Goal: Download file/media

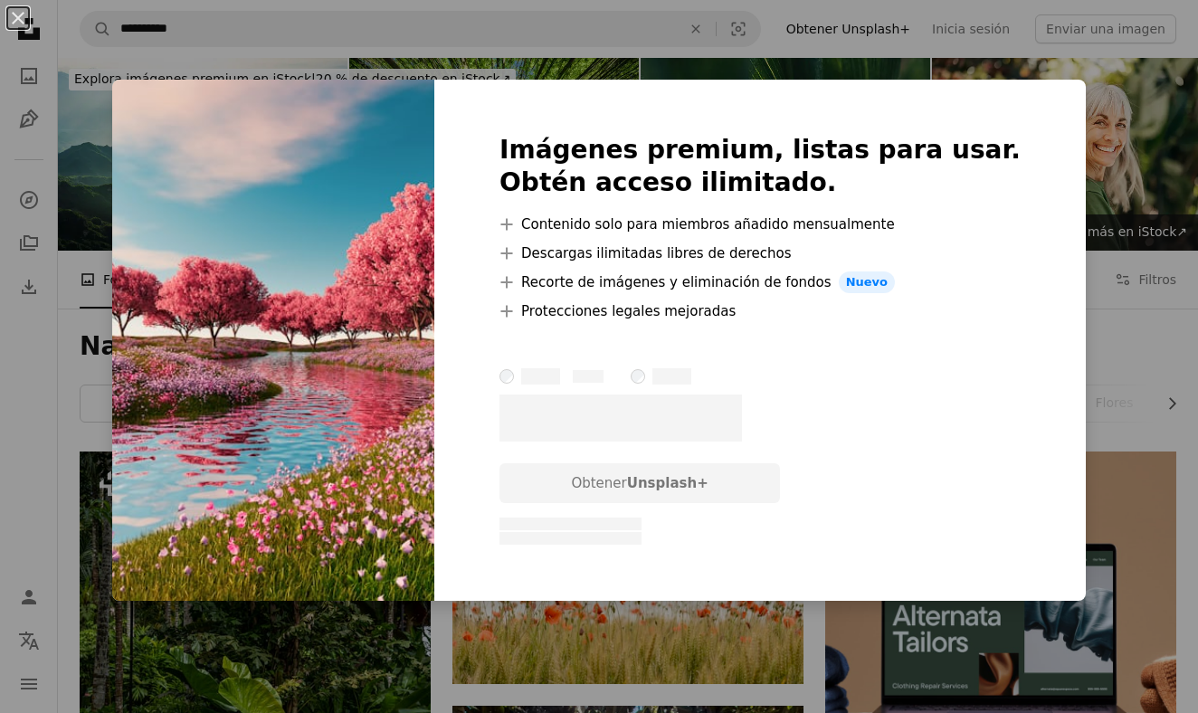
scroll to position [1929, 0]
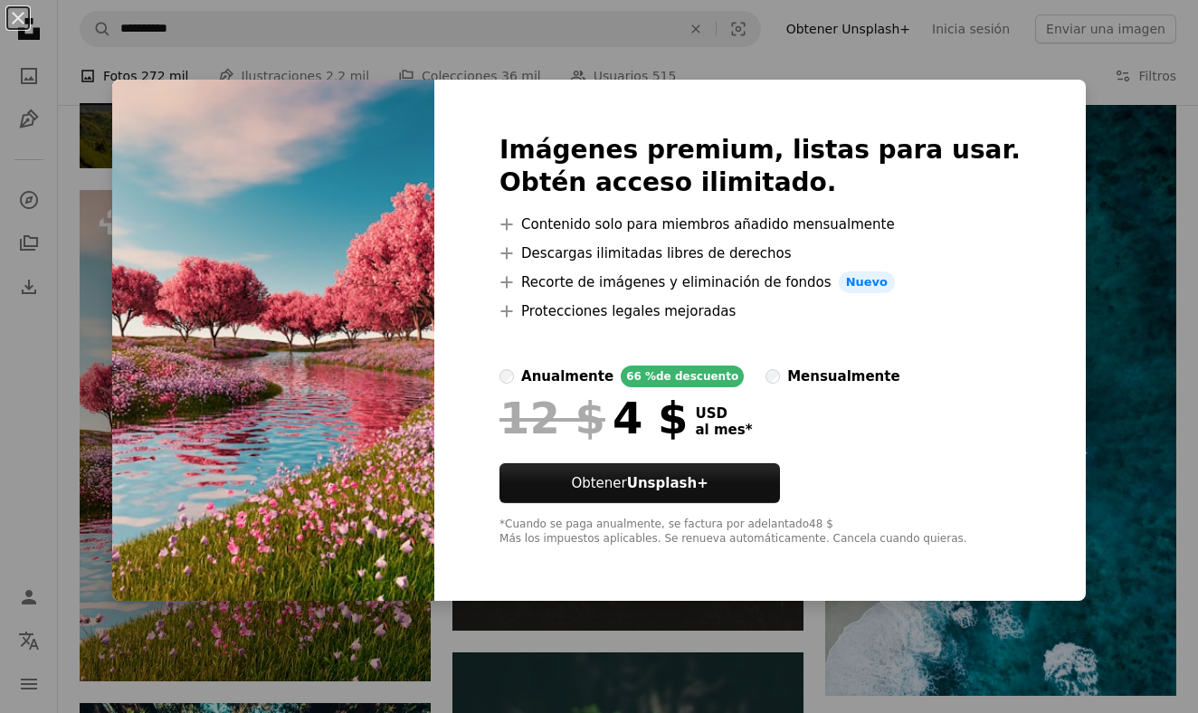
click at [1029, 107] on div "Imágenes premium, listas para usar. Obtén acceso ilimitado. A plus sign Conteni…" at bounding box center [760, 340] width 652 height 521
click at [191, 422] on img at bounding box center [273, 340] width 322 height 521
click at [23, 20] on button "An X shape" at bounding box center [18, 18] width 22 height 22
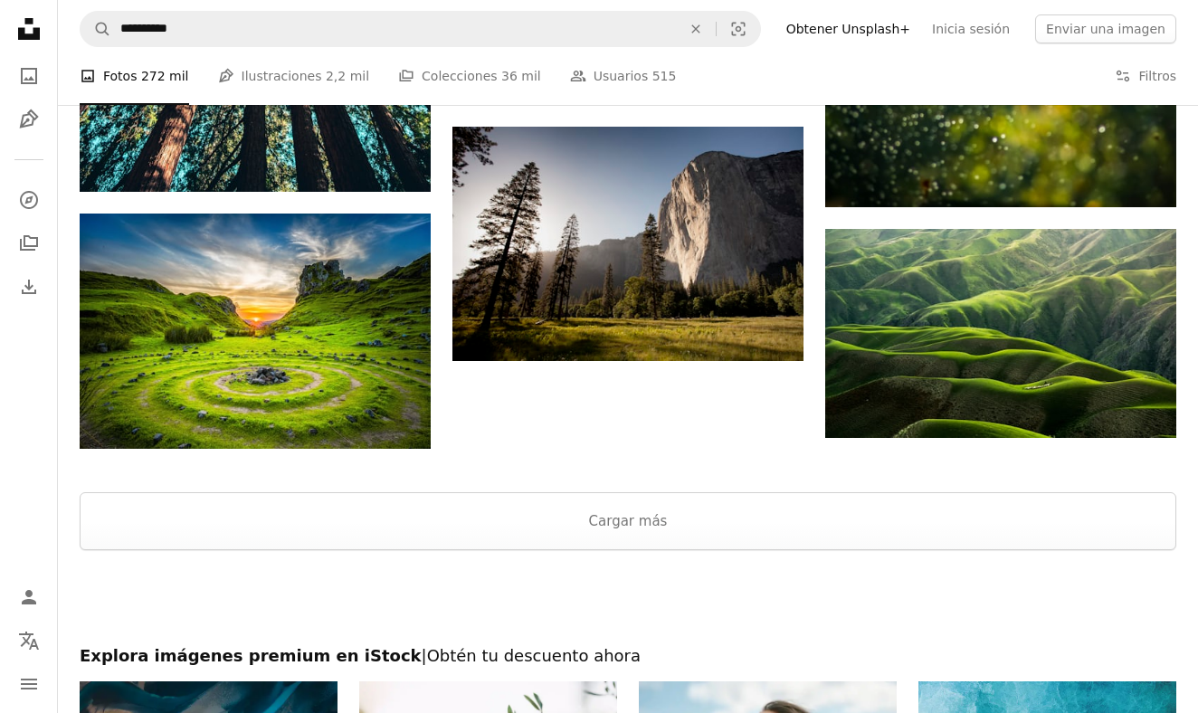
scroll to position [2964, 0]
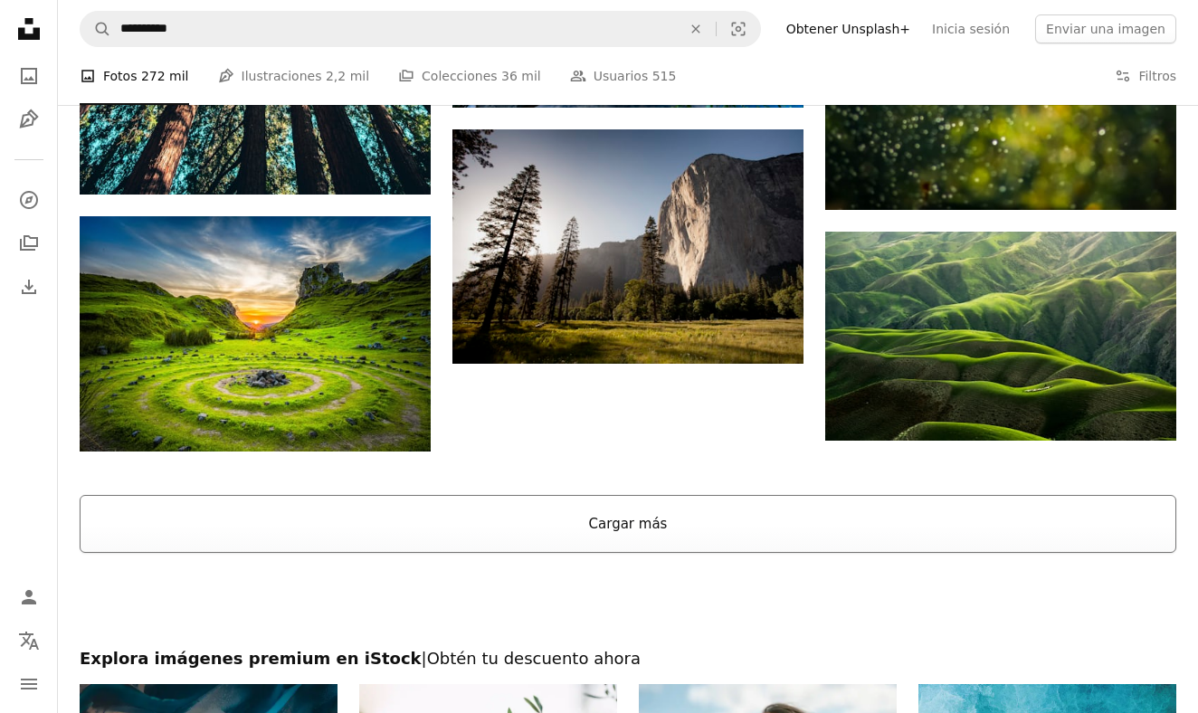
click at [582, 511] on button "Cargar más" at bounding box center [628, 524] width 1097 height 58
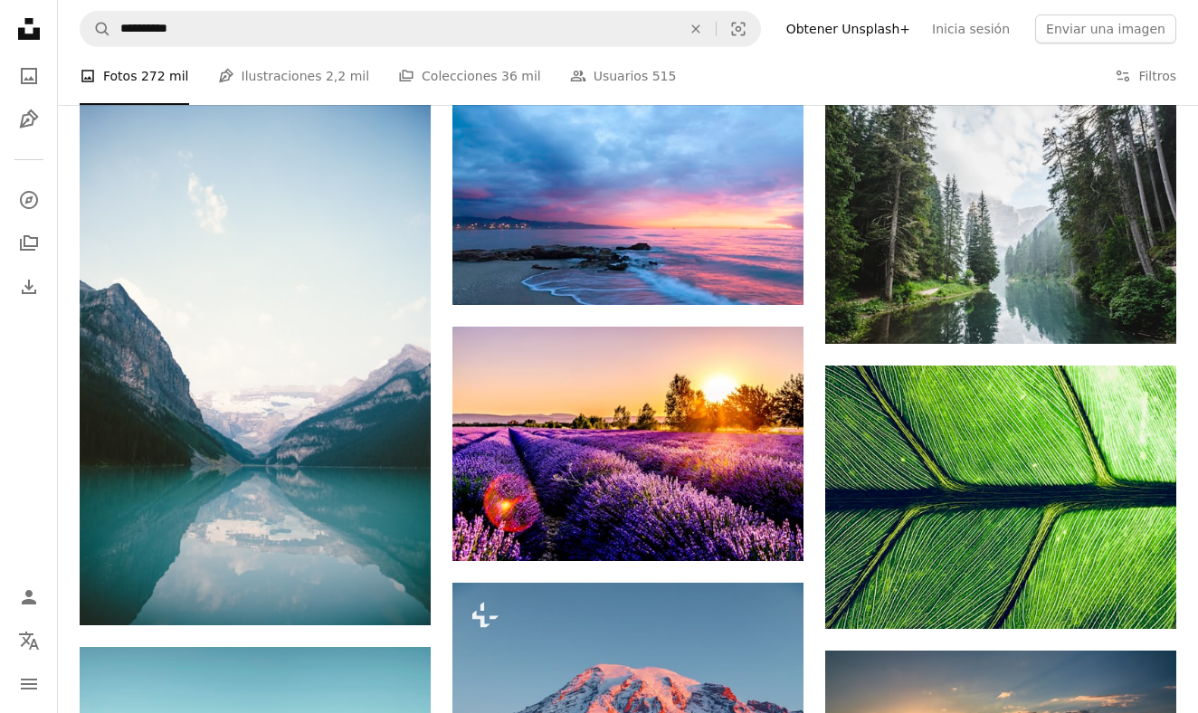
scroll to position [8447, 0]
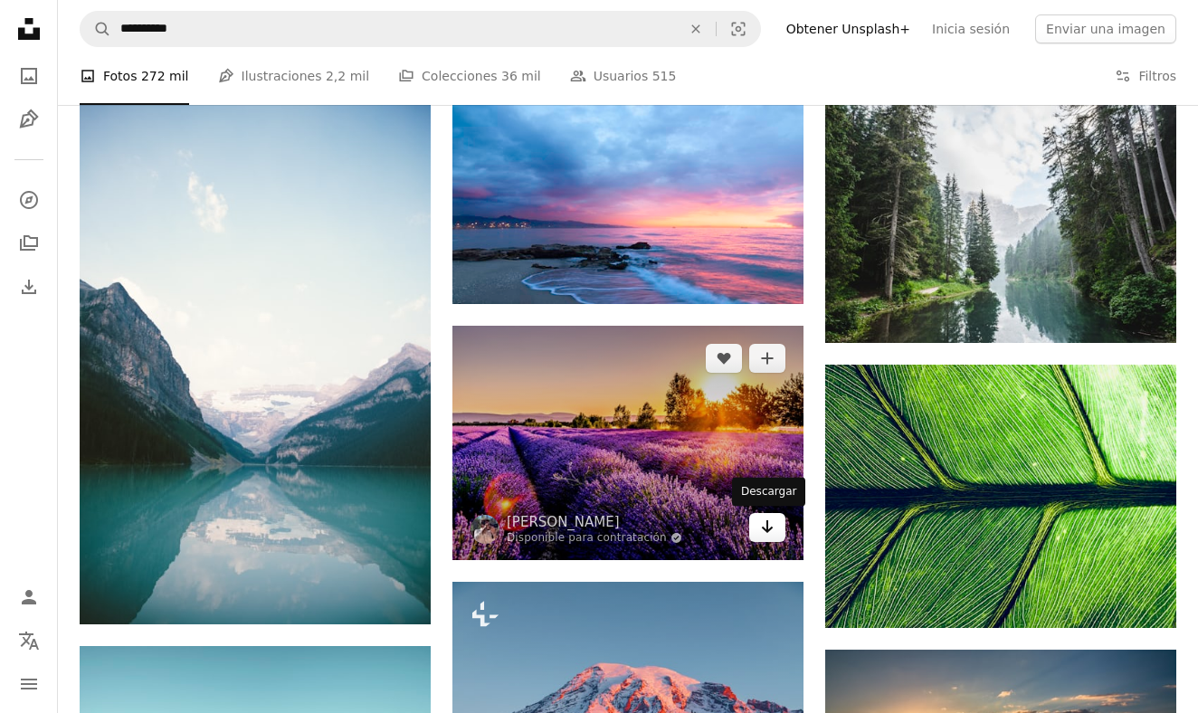
click at [761, 520] on icon "Arrow pointing down" at bounding box center [767, 527] width 14 height 22
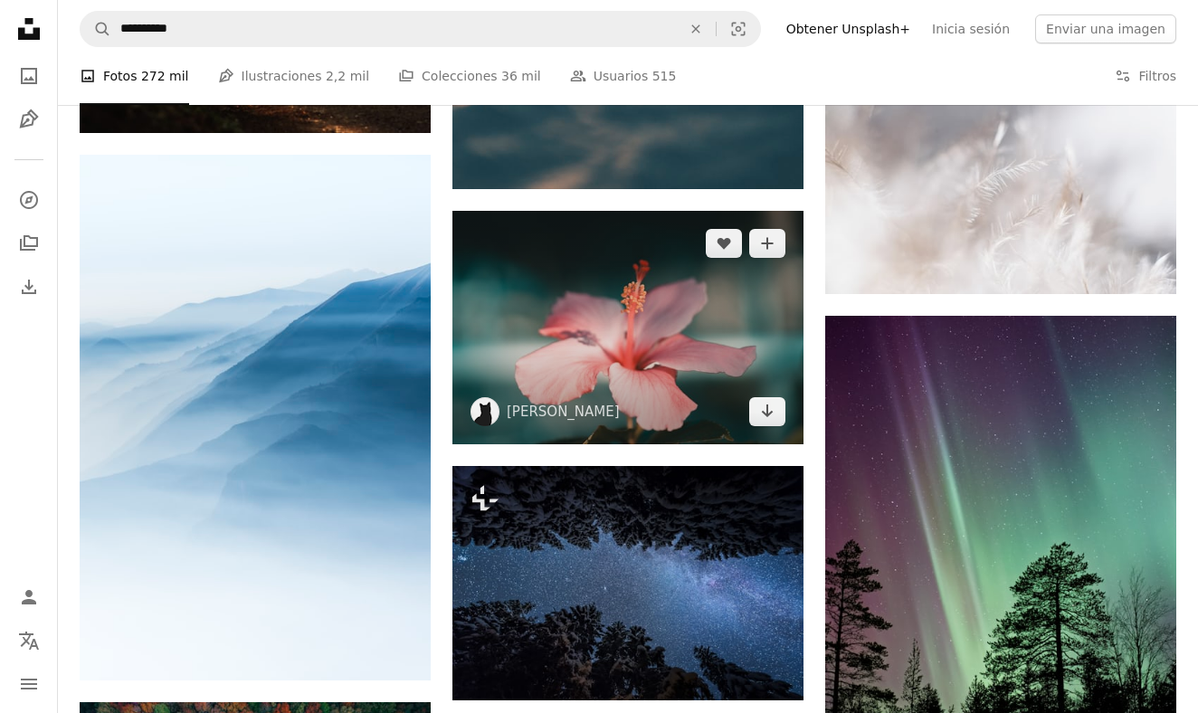
scroll to position [18623, 0]
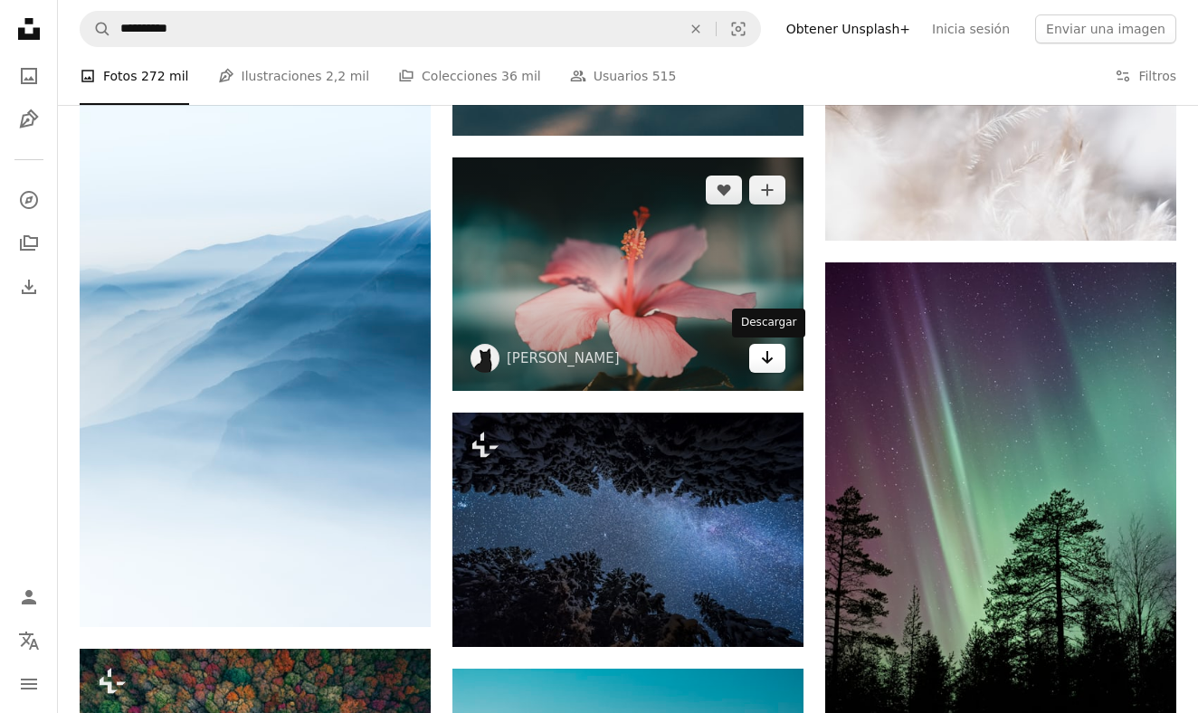
click at [770, 355] on icon "Arrow pointing down" at bounding box center [767, 358] width 14 height 22
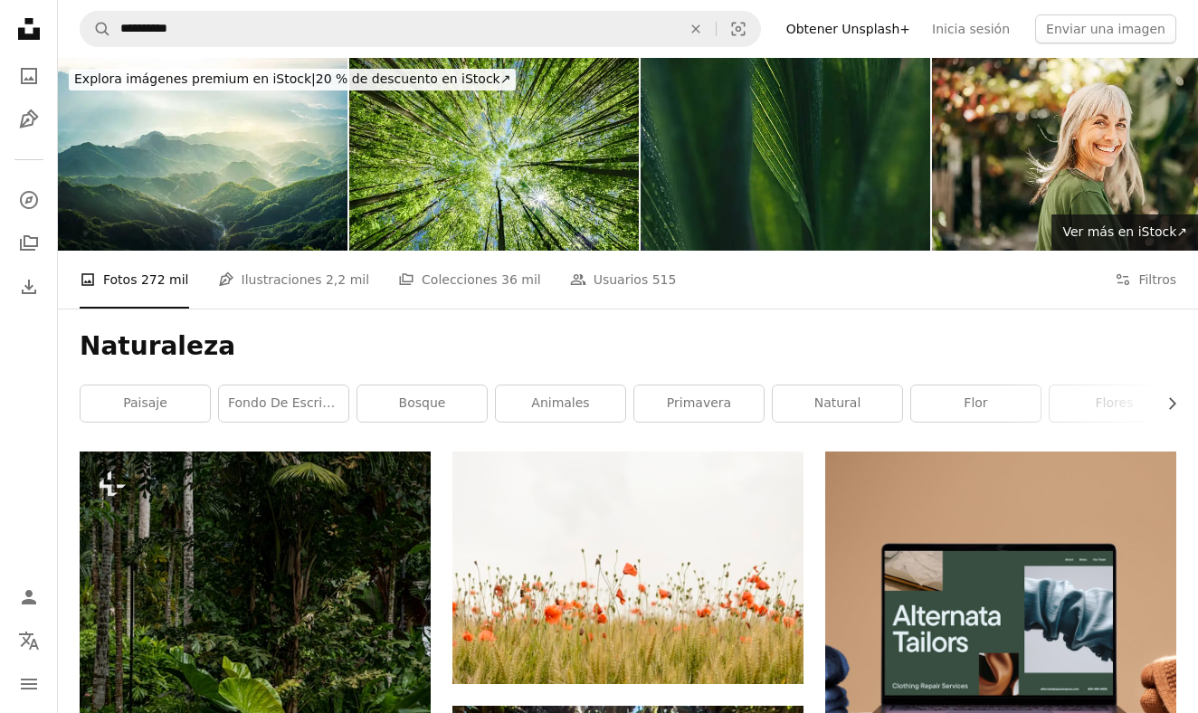
scroll to position [0, 0]
click at [151, 406] on link "paisaje" at bounding box center [145, 403] width 129 height 36
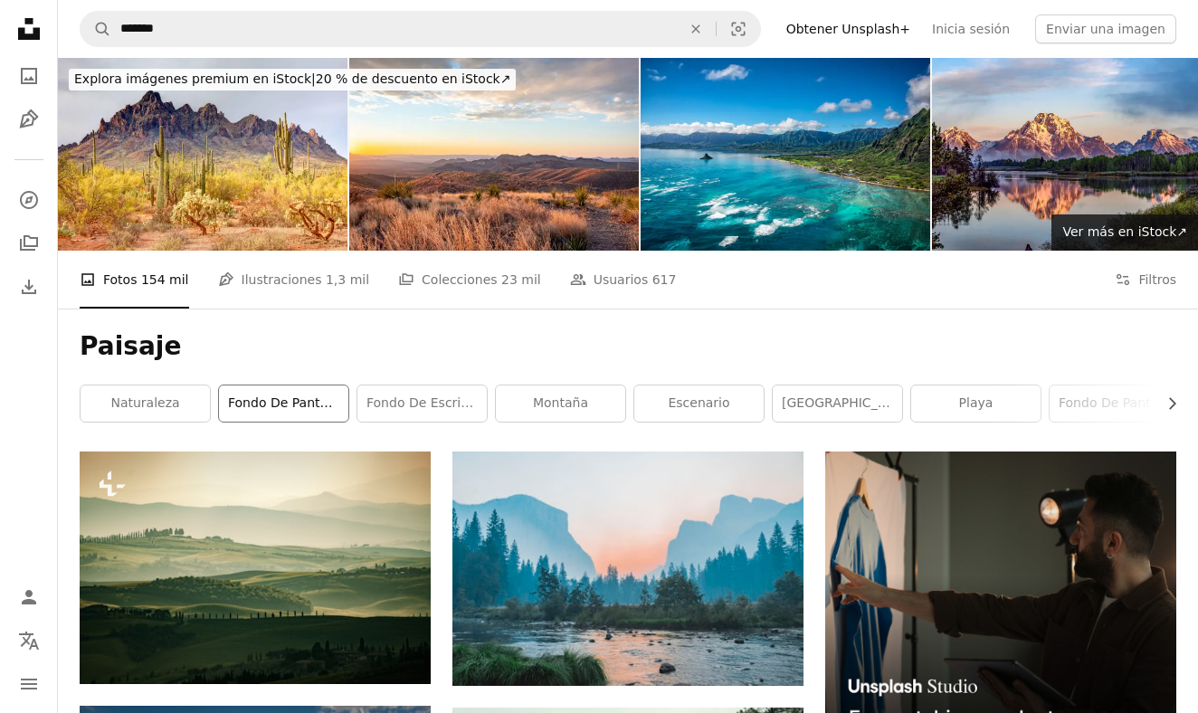
click at [305, 385] on link "Fondo de pantalla de 8k" at bounding box center [283, 403] width 129 height 36
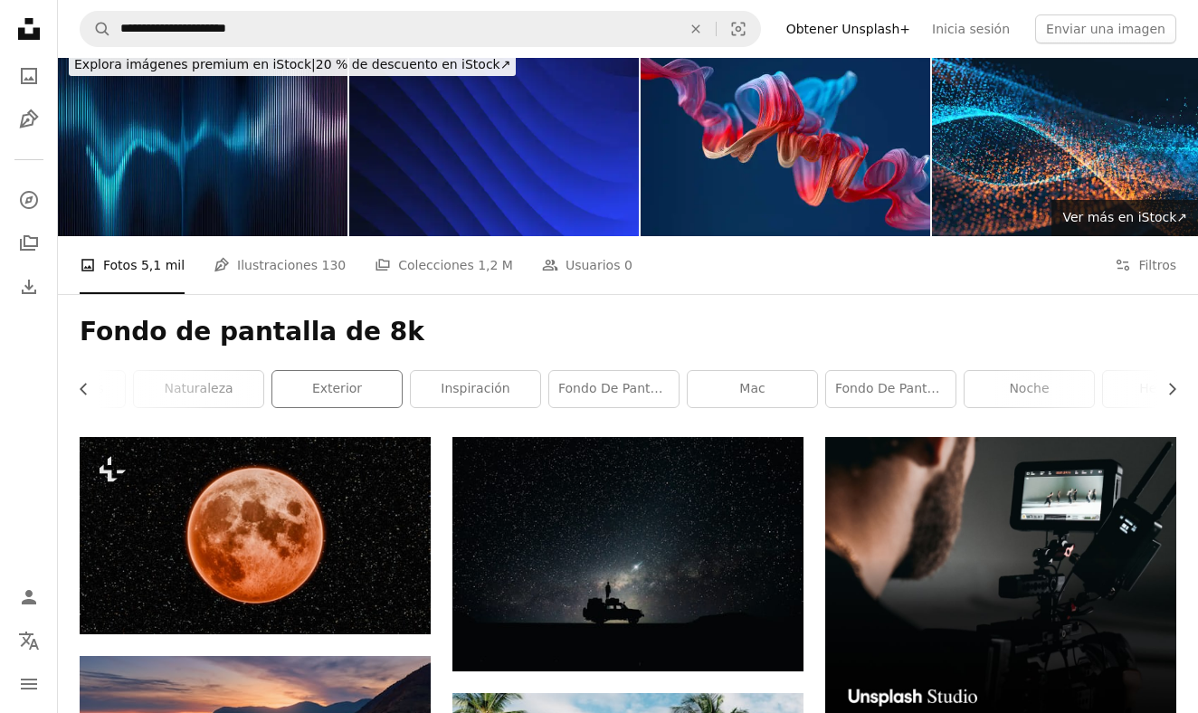
scroll to position [0, 516]
click at [773, 380] on link "Mac" at bounding box center [736, 389] width 129 height 36
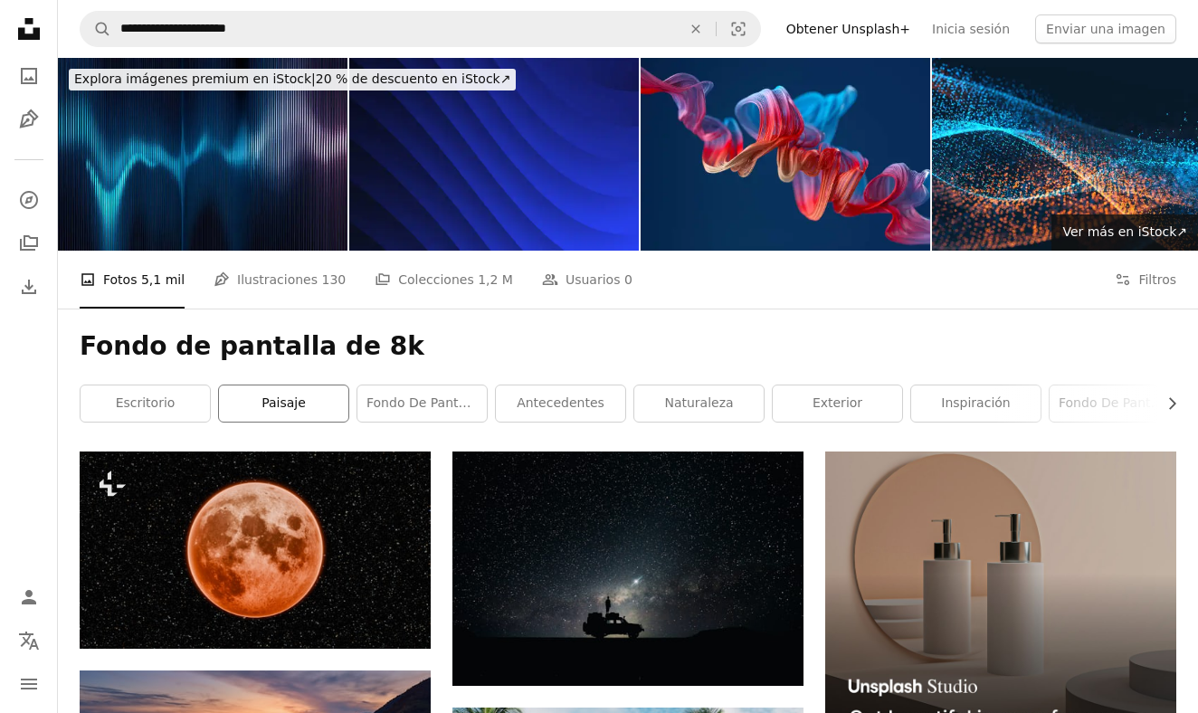
scroll to position [14, 0]
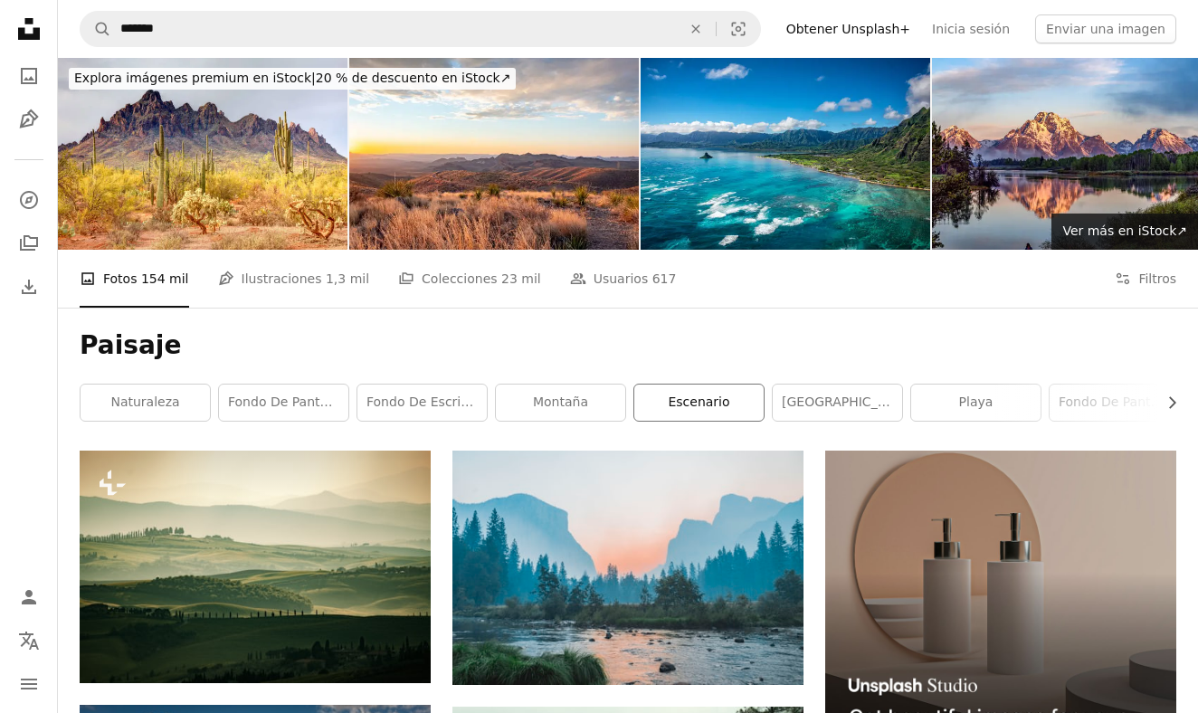
scroll to position [4, 0]
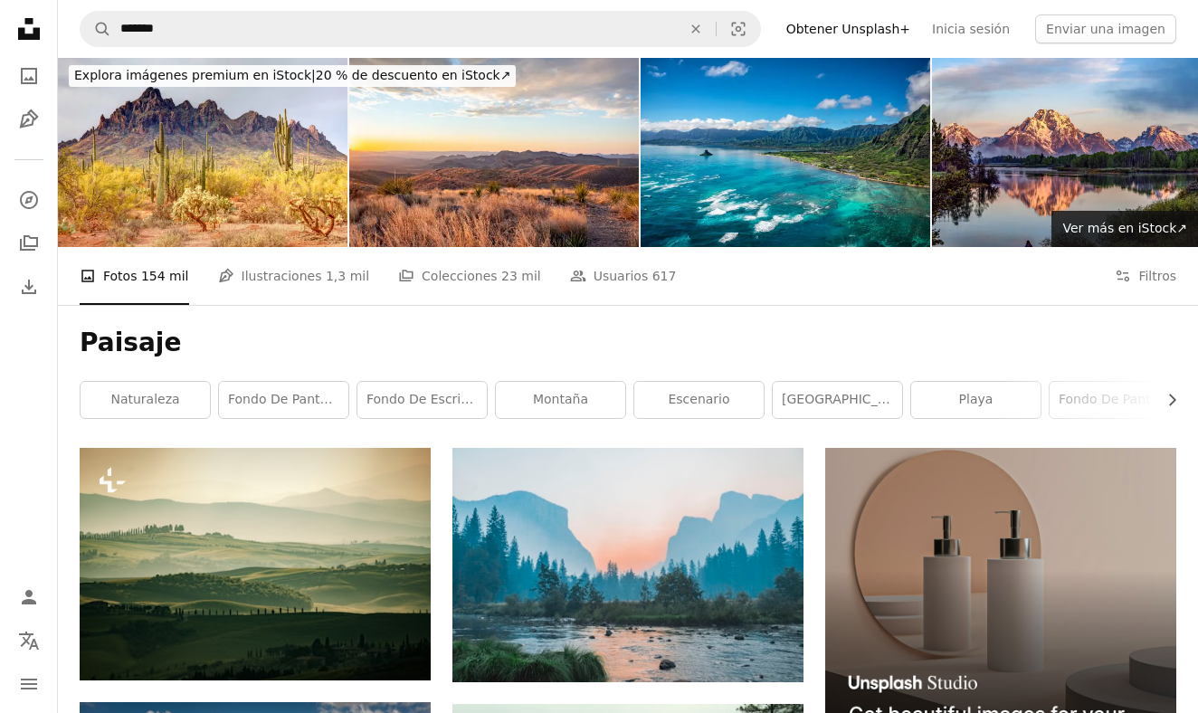
click at [996, 377] on div "Paisaje Chevron right naturaleza Fondo de pantalla de 8k Fondo de escritorio mo…" at bounding box center [628, 376] width 1140 height 143
click at [987, 405] on link "playa" at bounding box center [975, 400] width 129 height 36
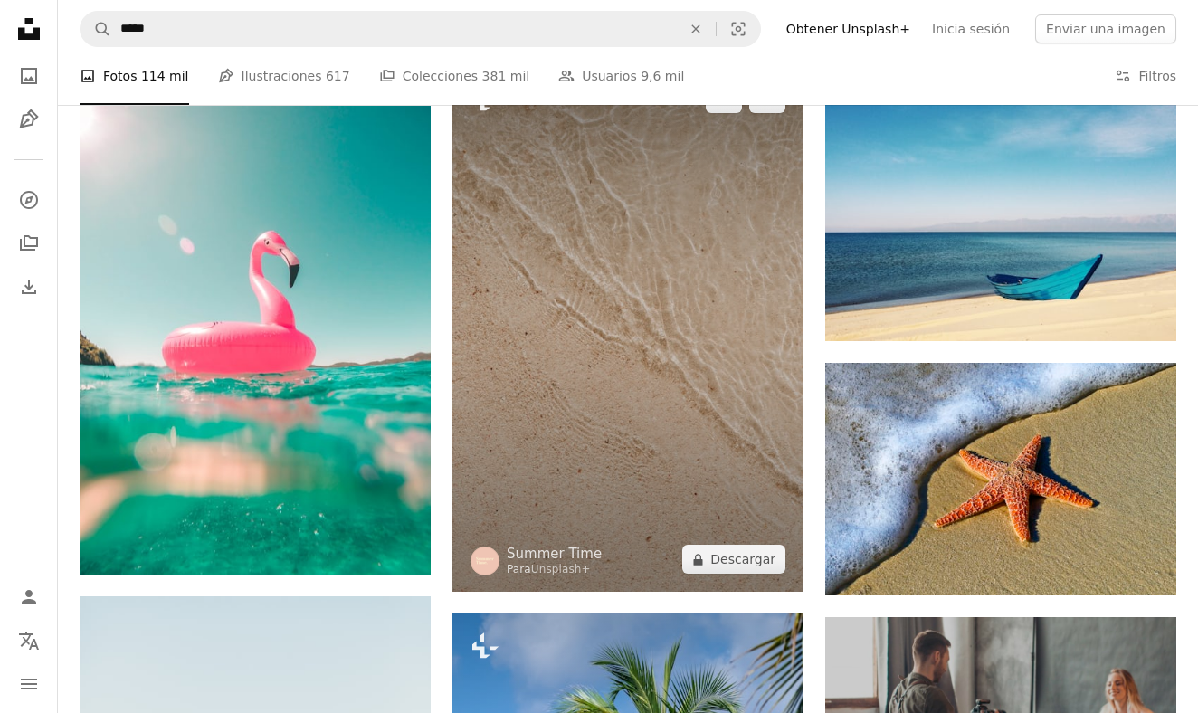
scroll to position [6286, 0]
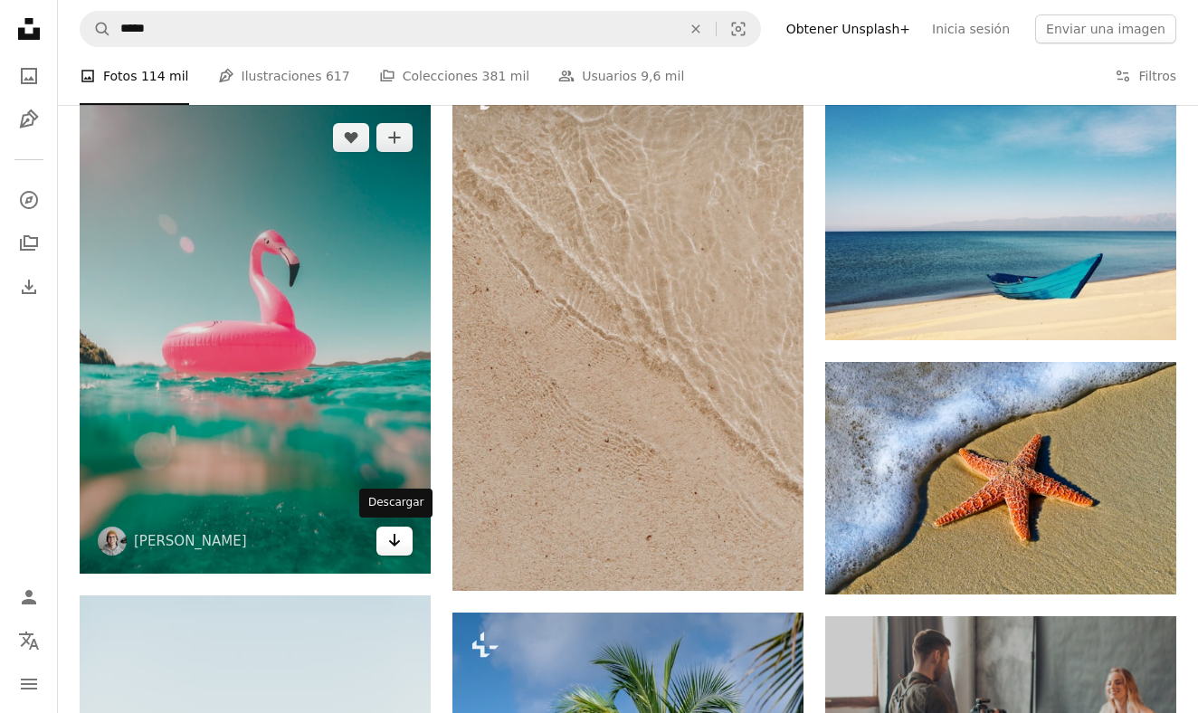
click at [405, 527] on link "Arrow pointing down" at bounding box center [394, 541] width 36 height 29
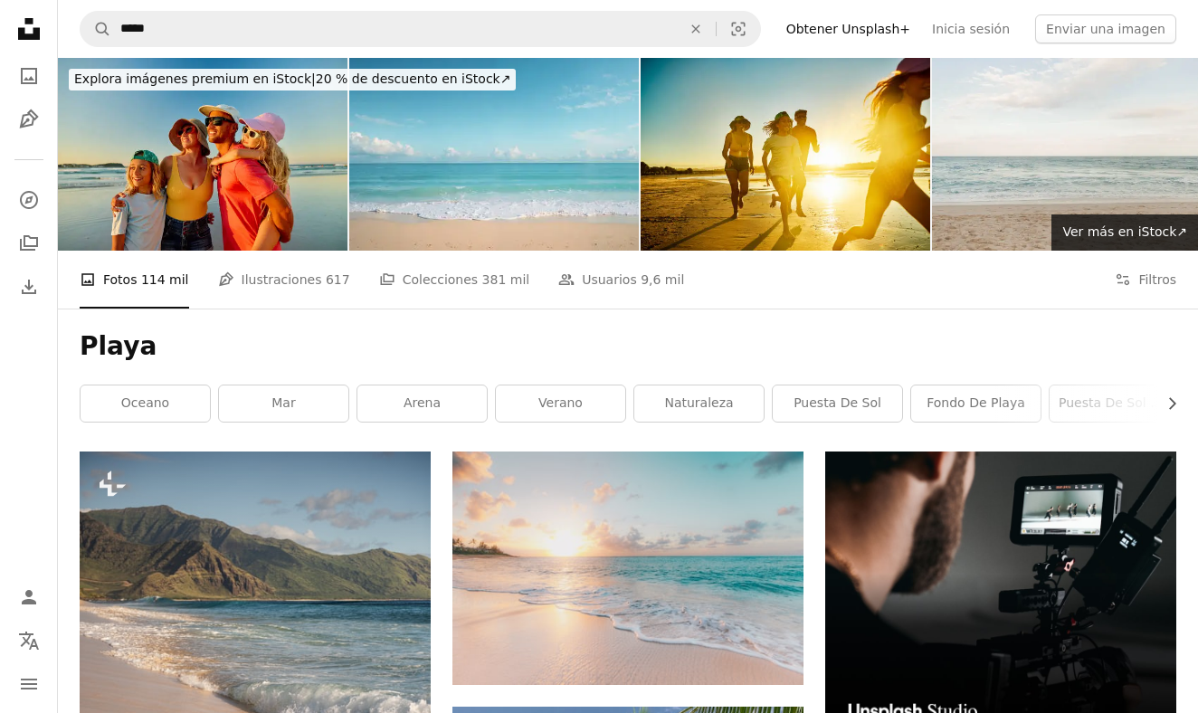
scroll to position [0, 0]
click at [550, 409] on link "verano" at bounding box center [560, 403] width 129 height 36
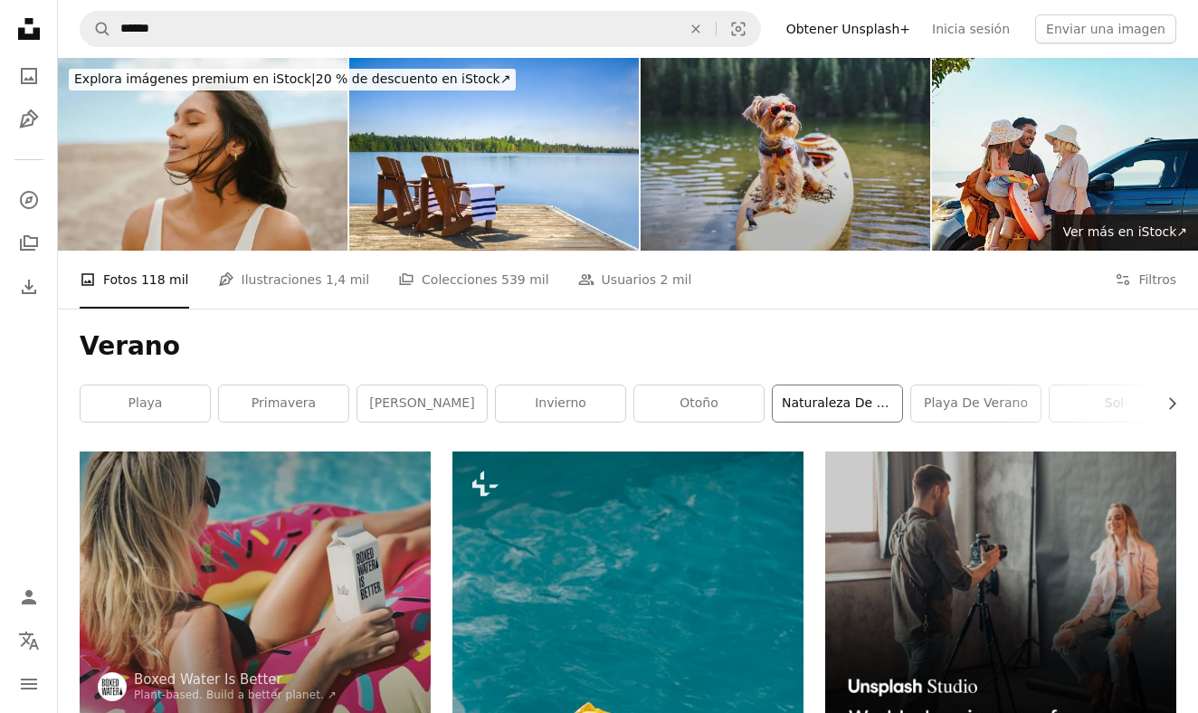
click at [864, 392] on link "naturaleza de verano" at bounding box center [837, 403] width 129 height 36
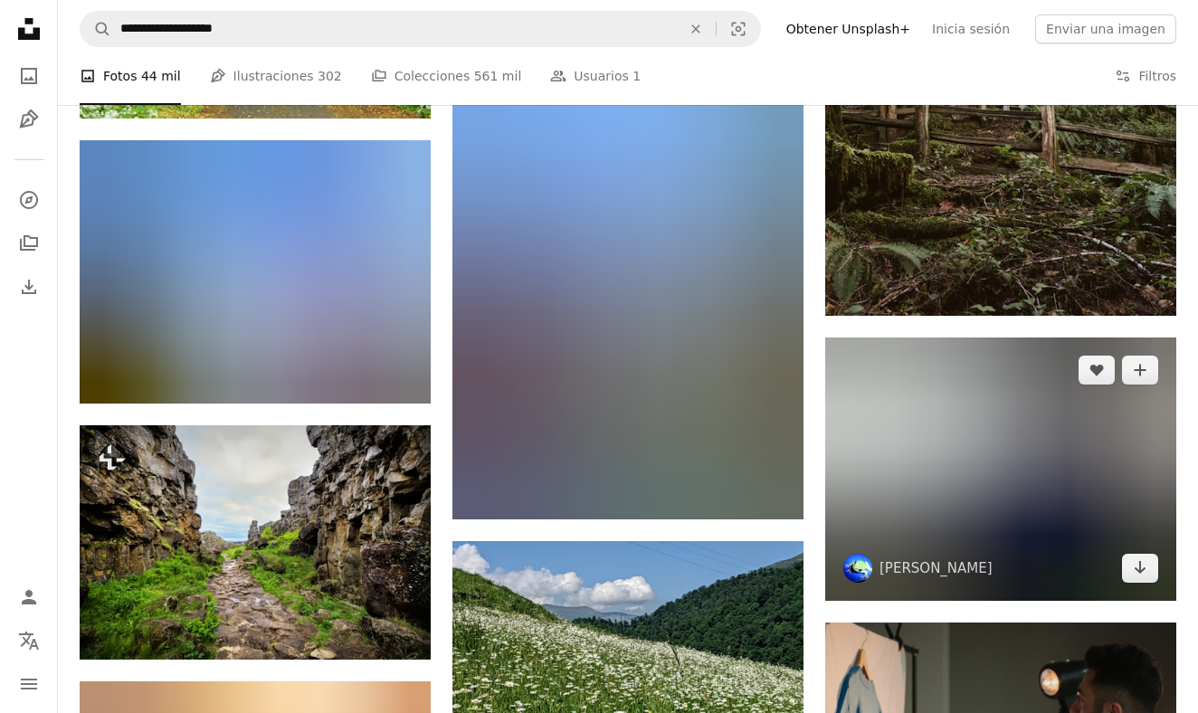
scroll to position [5526, 0]
